Goal: Information Seeking & Learning: Check status

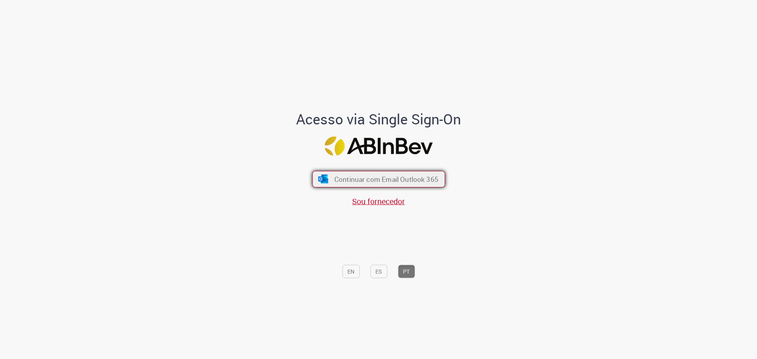
click at [393, 177] on span "Continuar com Email Outlook 365" at bounding box center [386, 179] width 104 height 9
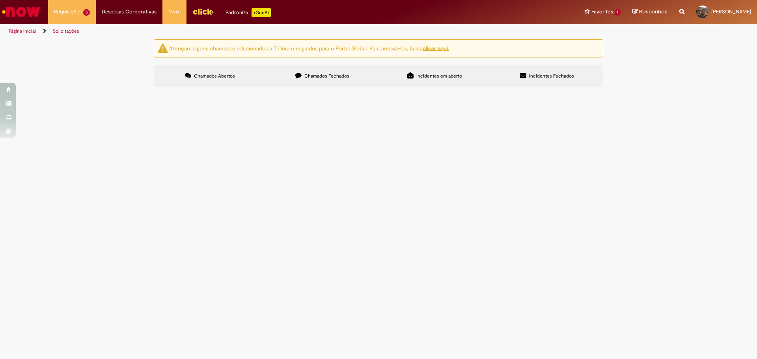
click at [342, 74] on span "Chamados Fechados" at bounding box center [326, 76] width 45 height 6
click at [0, 0] on span "Favor abrir RC para o orçamento em anexo, conforme PEP abaixo. PEP:BR001059BR28…" at bounding box center [0, 0] width 0 height 0
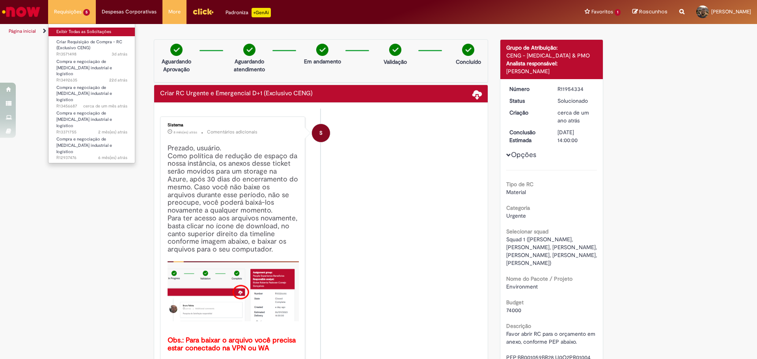
click at [69, 32] on link "Exibir Todas as Solicitações" at bounding box center [91, 32] width 87 height 9
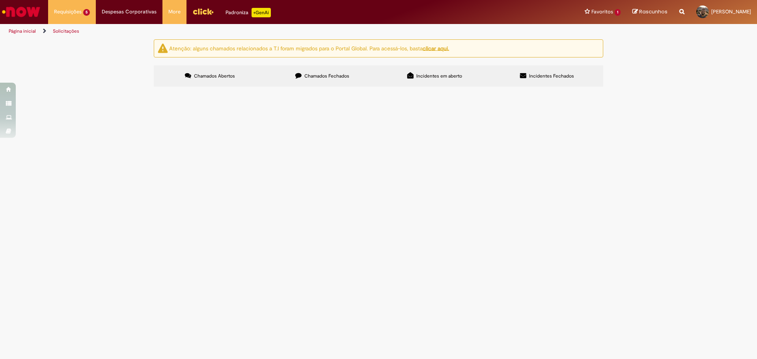
click at [329, 78] on span "Chamados Fechados" at bounding box center [326, 76] width 45 height 6
click at [0, 0] on span "Bom dia, favor criar RC conforme negociação realizada pelo LUCAS XAVIER DE OLIV…" at bounding box center [0, 0] width 0 height 0
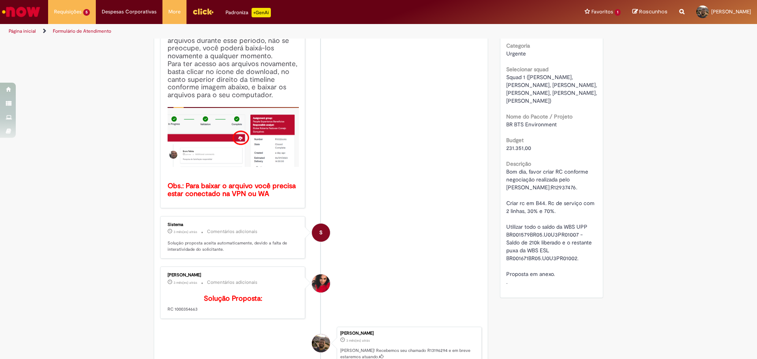
scroll to position [197, 0]
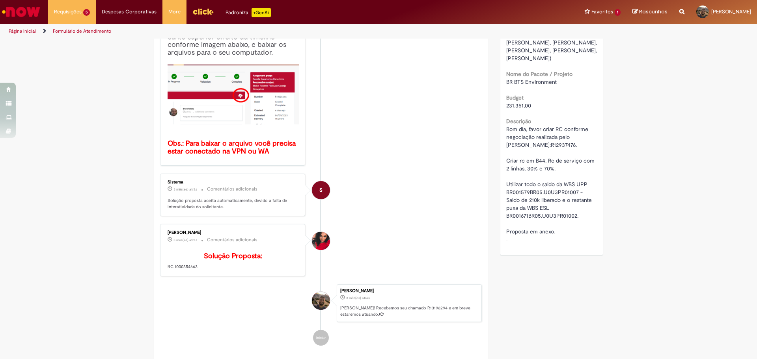
drag, startPoint x: 201, startPoint y: 281, endPoint x: 171, endPoint y: 282, distance: 29.6
click at [171, 271] on p "Solução Proposta: RC 1000354663" at bounding box center [232, 262] width 131 height 18
click at [213, 271] on p "Solução Proposta: RC 1000354663" at bounding box center [232, 262] width 131 height 18
drag, startPoint x: 197, startPoint y: 279, endPoint x: 171, endPoint y: 281, distance: 26.9
click at [171, 271] on p "Solução Proposta: RC 1000354663" at bounding box center [232, 262] width 131 height 18
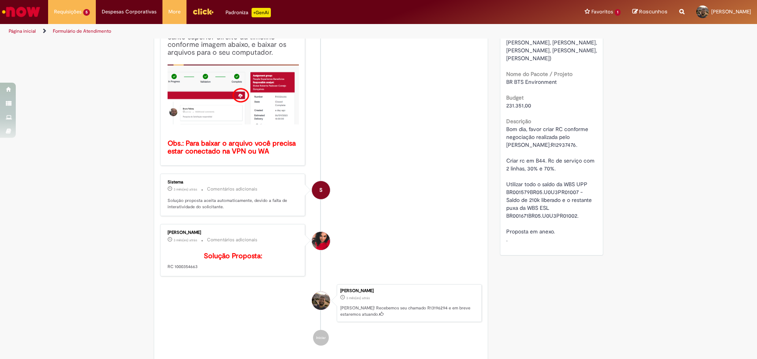
copy p "1000354663"
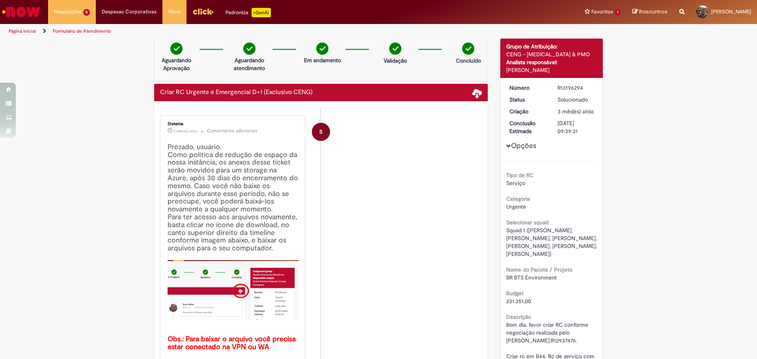
scroll to position [0, 0]
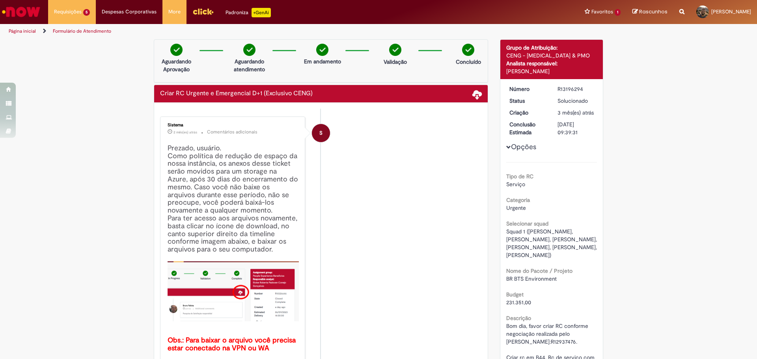
click at [507, 148] on div "Opções Tipo de RC Serviço Categoria Urgente Selecionar squad Squad 1 (Aline, Ca…" at bounding box center [551, 262] width 91 height 355
click at [506, 150] on span "Opções para R13196294" at bounding box center [508, 147] width 5 height 5
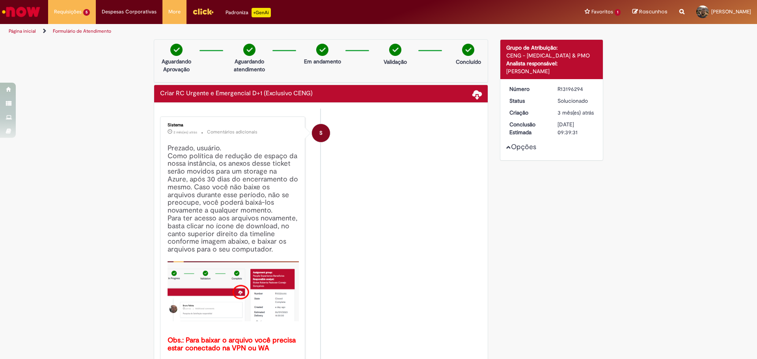
click at [506, 150] on span "Opções para R13196294" at bounding box center [508, 147] width 5 height 5
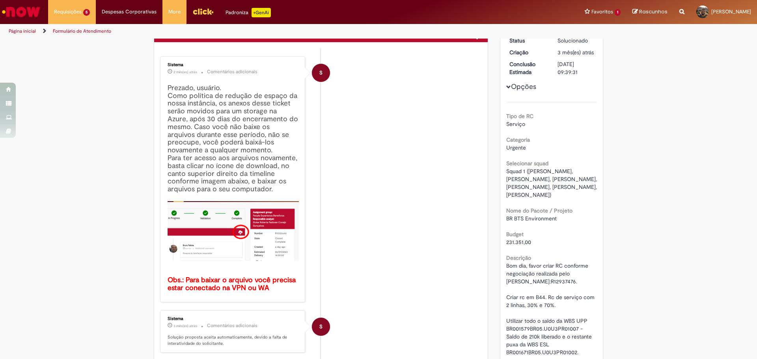
scroll to position [49, 0]
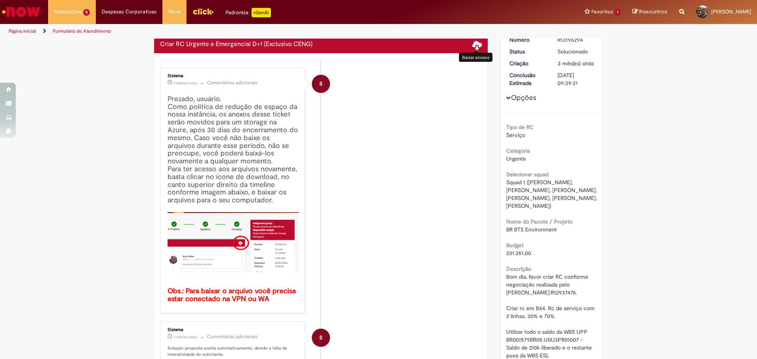
click at [472, 45] on span at bounding box center [476, 44] width 9 height 9
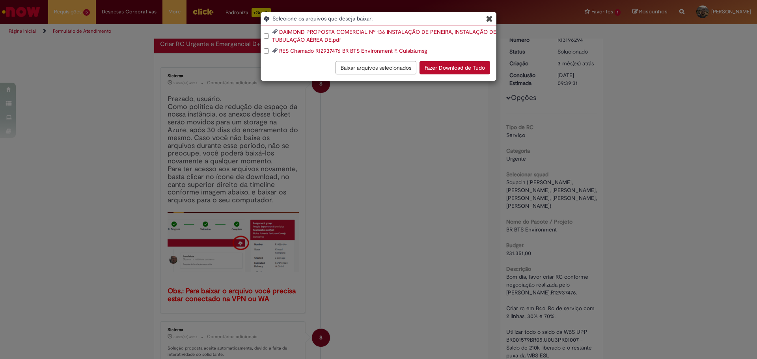
click at [490, 19] on icon "Blob Storage Download Modal" at bounding box center [489, 19] width 7 height 8
